Goal: Information Seeking & Learning: Learn about a topic

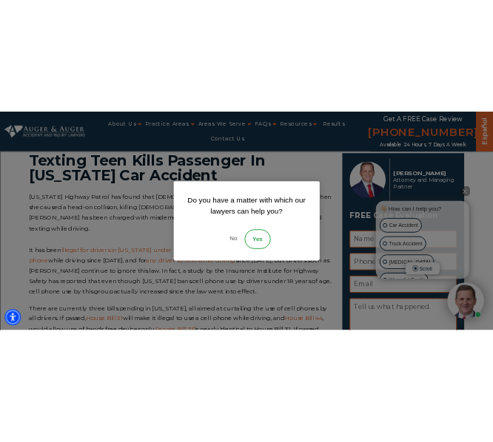
scroll to position [49, 0]
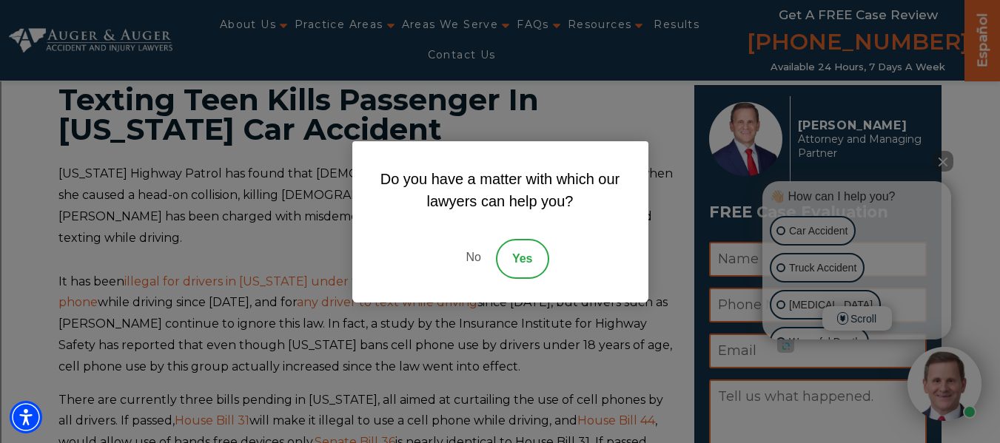
click at [474, 258] on link "No" at bounding box center [473, 259] width 44 height 40
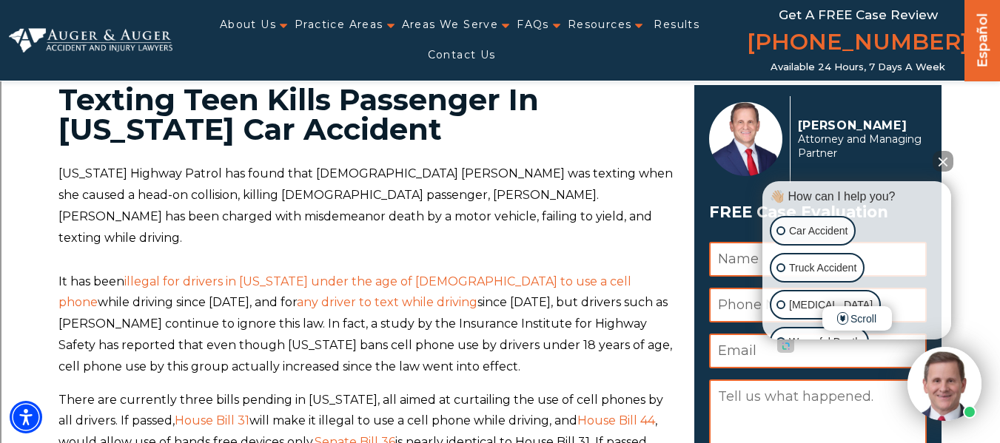
click at [940, 161] on button "Close Intaker Chat Widget" at bounding box center [942, 161] width 21 height 21
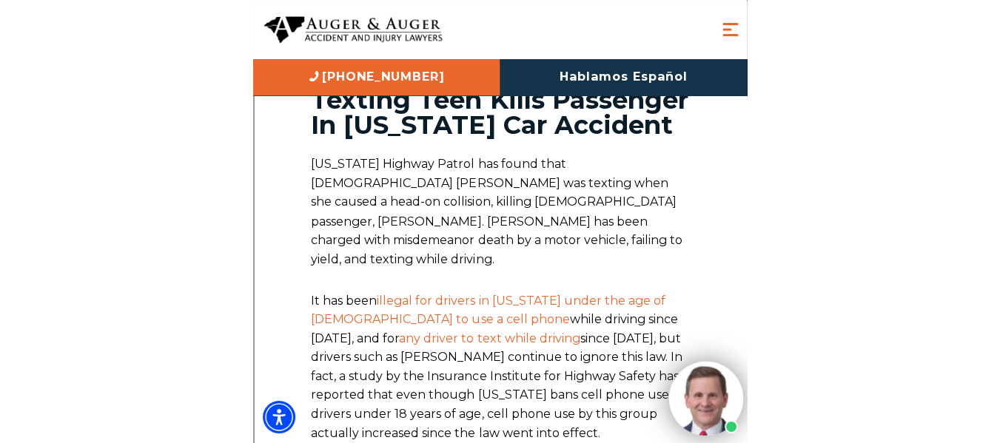
scroll to position [0, 0]
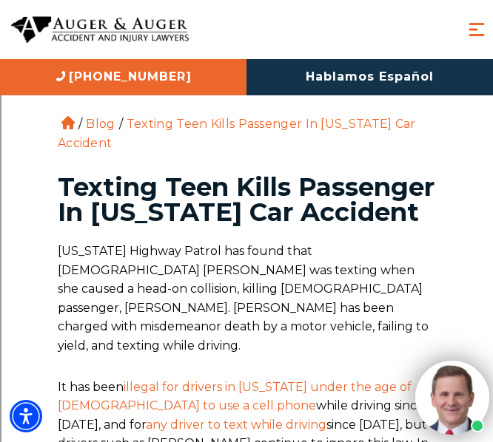
drag, startPoint x: 60, startPoint y: 186, endPoint x: 215, endPoint y: 233, distance: 161.5
click at [215, 225] on h1 "Texting Teen Kills Passenger In [US_STATE] Car Accident" at bounding box center [246, 200] width 377 height 50
copy h1 "Texting Teen Kills Passenger In [US_STATE] Car Accident"
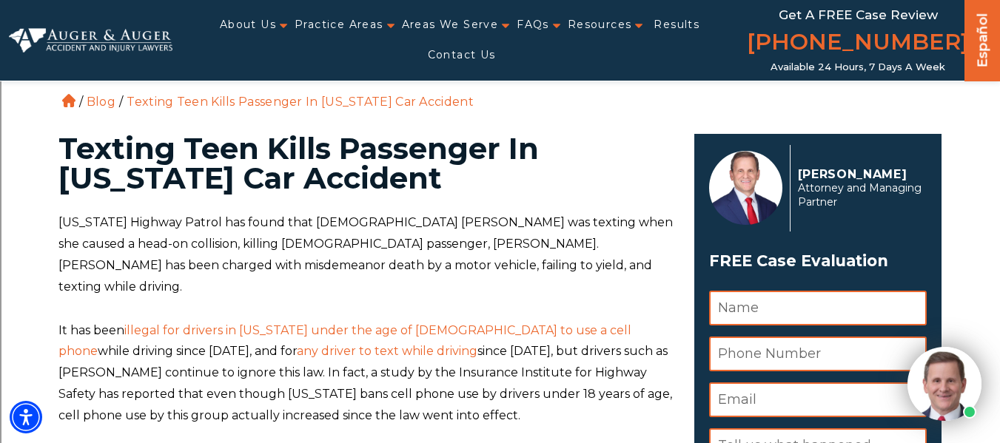
click at [468, 67] on div "About Us Attorneys [PERSON_NAME] [PERSON_NAME] [PERSON_NAME] [PERSON_NAME][GEOG…" at bounding box center [461, 40] width 578 height 81
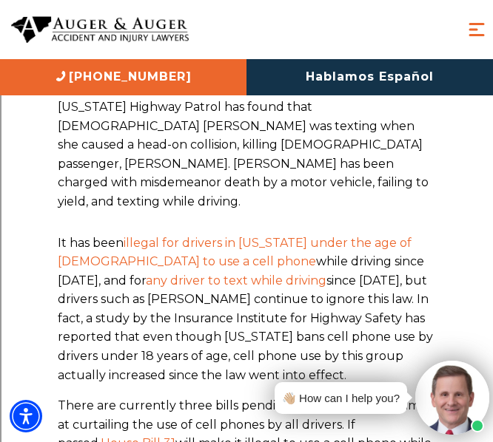
scroll to position [145, 0]
